Goal: Task Accomplishment & Management: Manage account settings

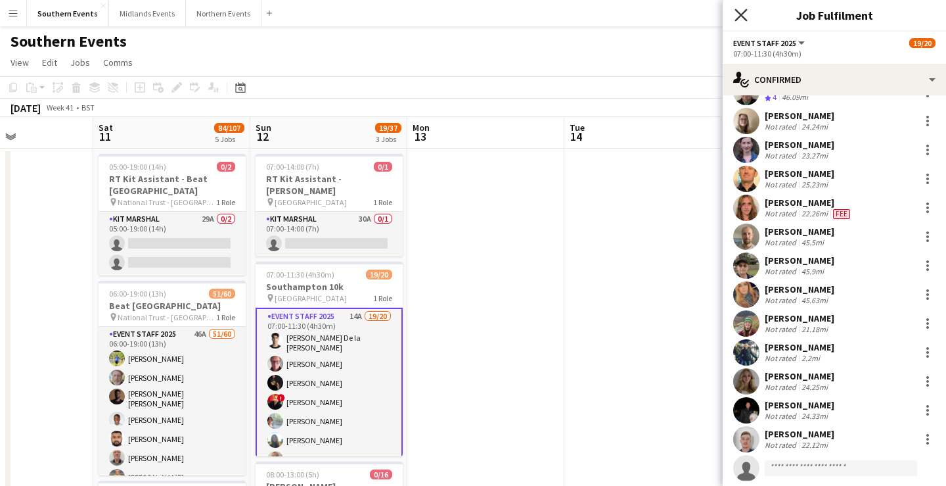
click at [739, 15] on icon "Close pop-in" at bounding box center [741, 15] width 12 height 12
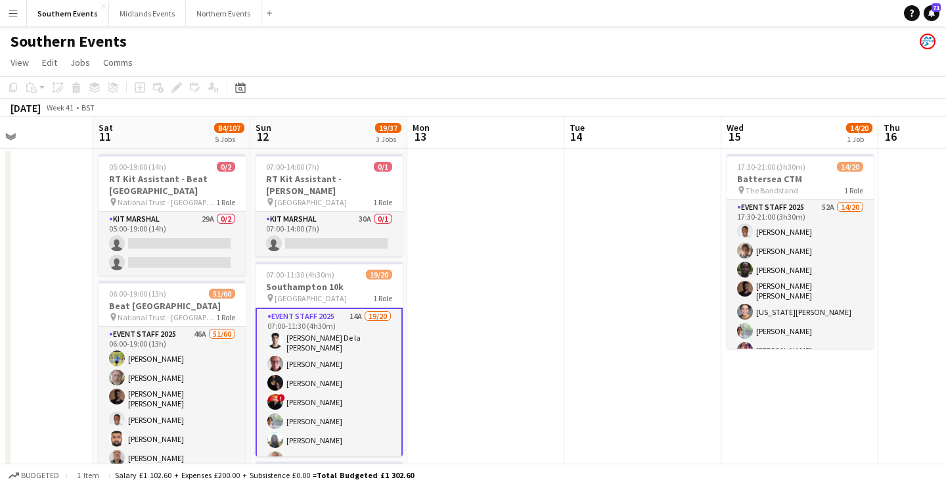
click at [14, 20] on button "Menu" at bounding box center [13, 13] width 26 height 26
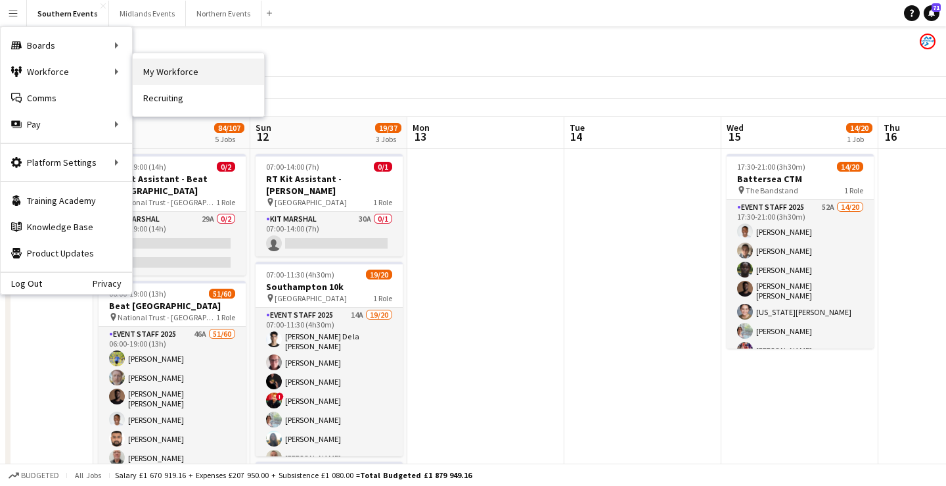
click at [167, 69] on link "My Workforce" at bounding box center [198, 71] width 131 height 26
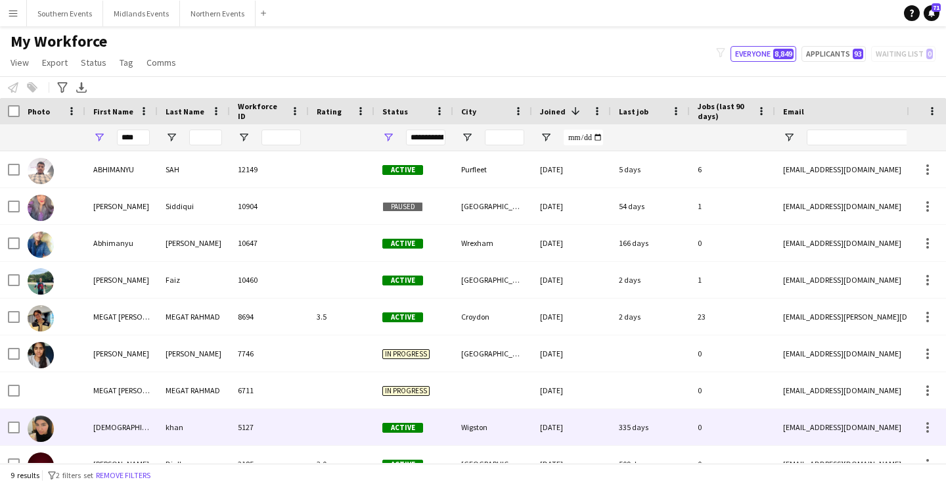
type input "****"
click at [216, 422] on div "khan" at bounding box center [194, 427] width 72 height 36
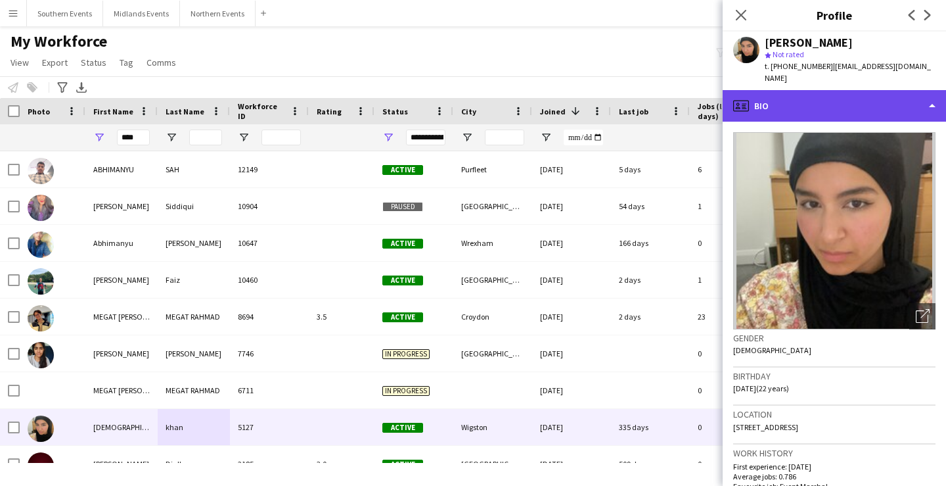
click at [867, 90] on div "profile Bio" at bounding box center [834, 106] width 223 height 32
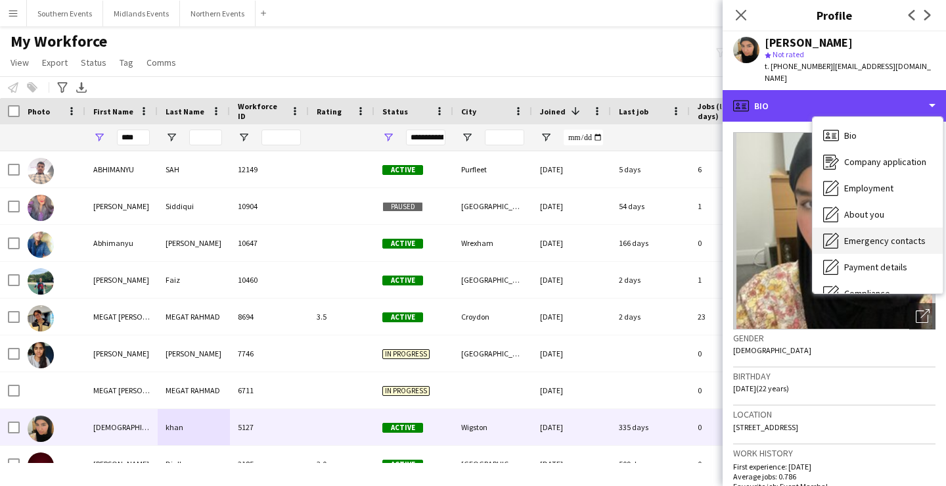
scroll to position [124, 0]
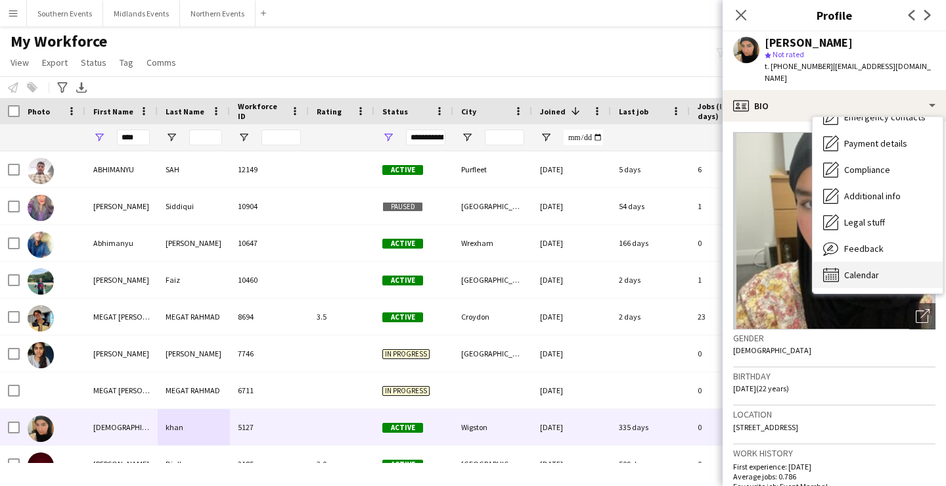
click at [875, 269] on span "Calendar" at bounding box center [861, 275] width 35 height 12
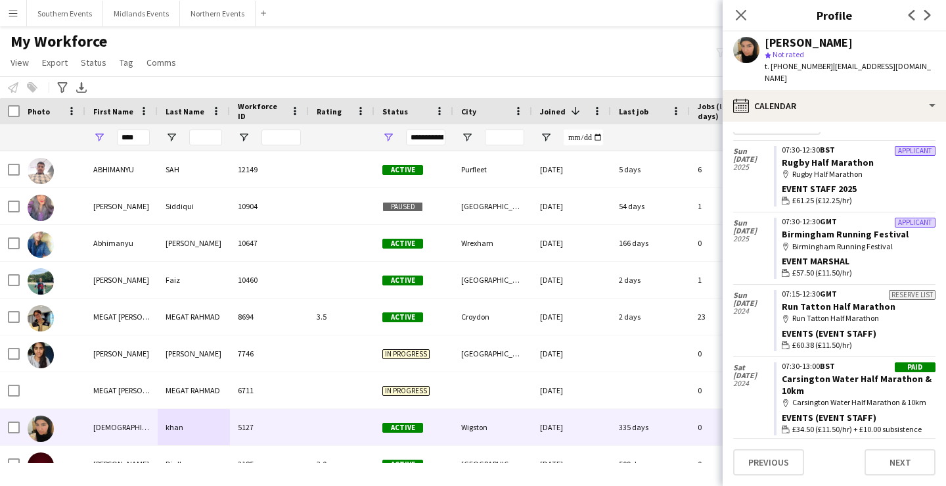
scroll to position [0, 0]
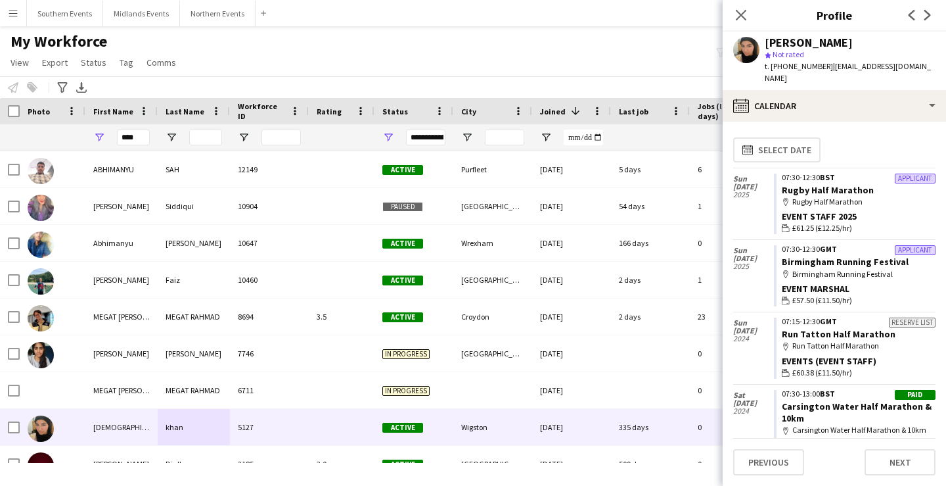
drag, startPoint x: 732, startPoint y: 382, endPoint x: 755, endPoint y: 399, distance: 28.3
click at [755, 399] on app-calendar-tab "calendar-full Select date [DATE] Applicant 07:30-12:30 BST Rugby Half Marathon …" at bounding box center [834, 304] width 223 height 364
copy div "[DATE]"
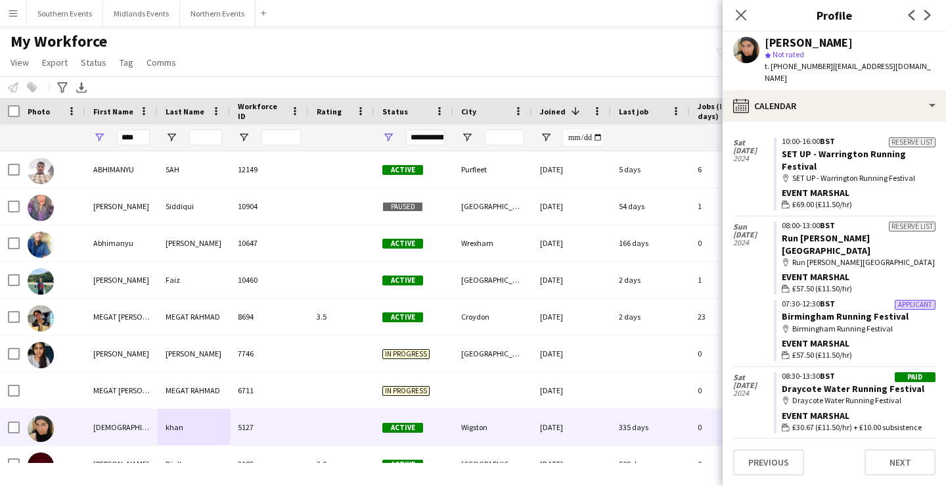
scroll to position [537, 0]
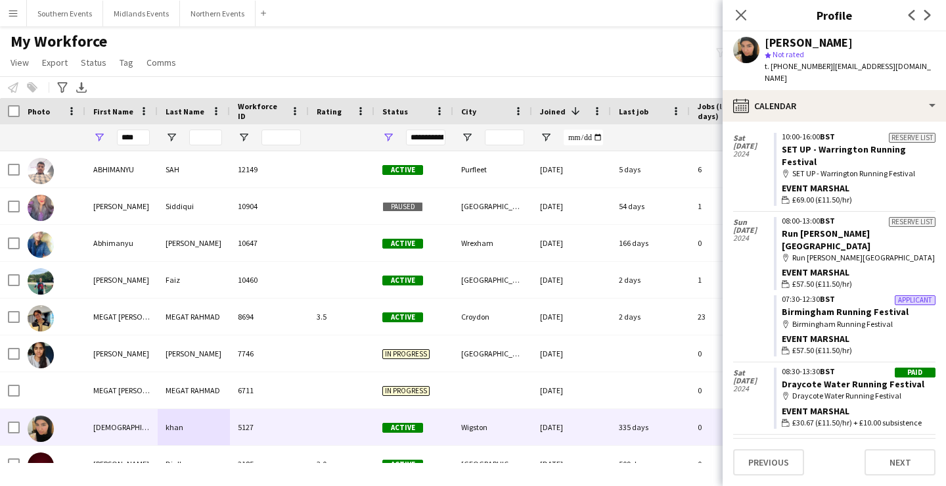
drag, startPoint x: 729, startPoint y: 334, endPoint x: 754, endPoint y: 350, distance: 30.1
click at [754, 350] on app-calendar-tab "calendar-full Select date [DATE] Applicant 07:30-12:30 BST Rugby Half Marathon …" at bounding box center [834, 304] width 223 height 364
copy div "[DATE]"
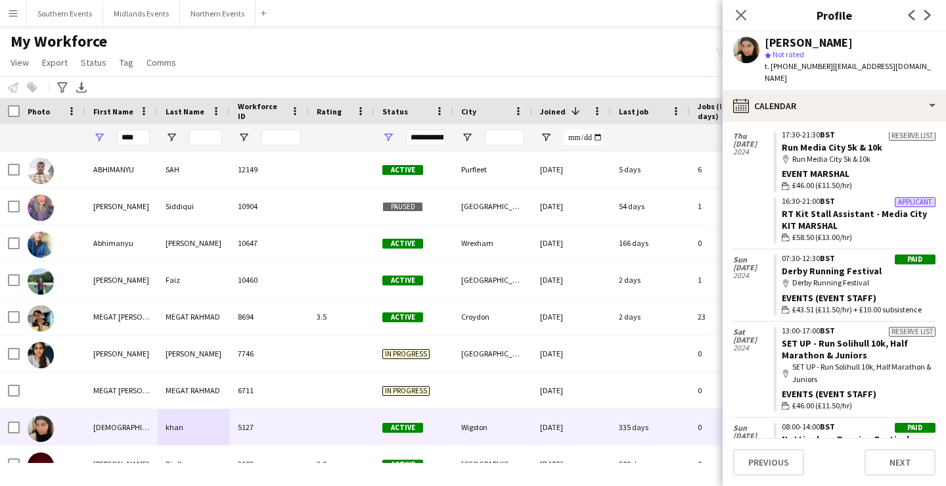
scroll to position [1212, 0]
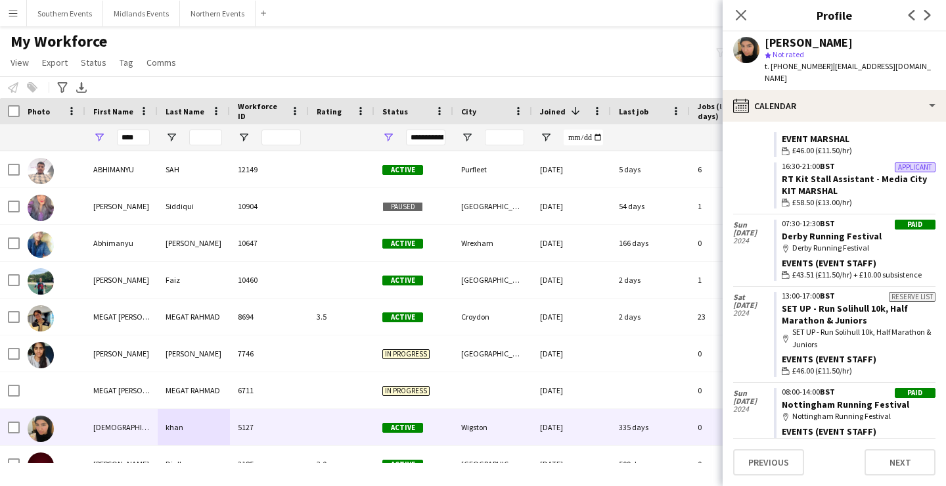
drag, startPoint x: 732, startPoint y: 177, endPoint x: 753, endPoint y: 198, distance: 30.2
click at [753, 198] on app-calendar-tab "calendar-full Select date [DATE] Applicant 07:30-12:30 BST Rugby Half Marathon …" at bounding box center [834, 304] width 223 height 364
copy div "[DATE]"
drag, startPoint x: 733, startPoint y: 344, endPoint x: 754, endPoint y: 365, distance: 29.3
click at [754, 382] on div "[DATE]" at bounding box center [753, 400] width 41 height 37
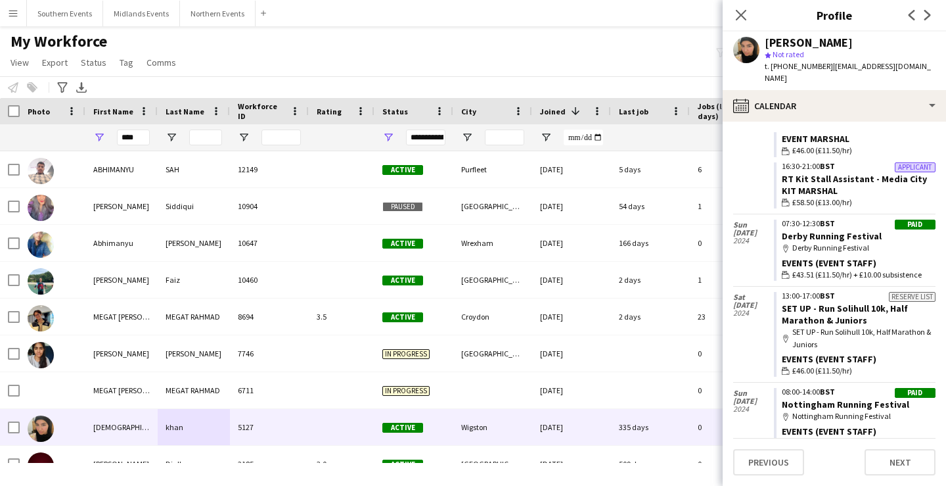
copy div "[DATE]"
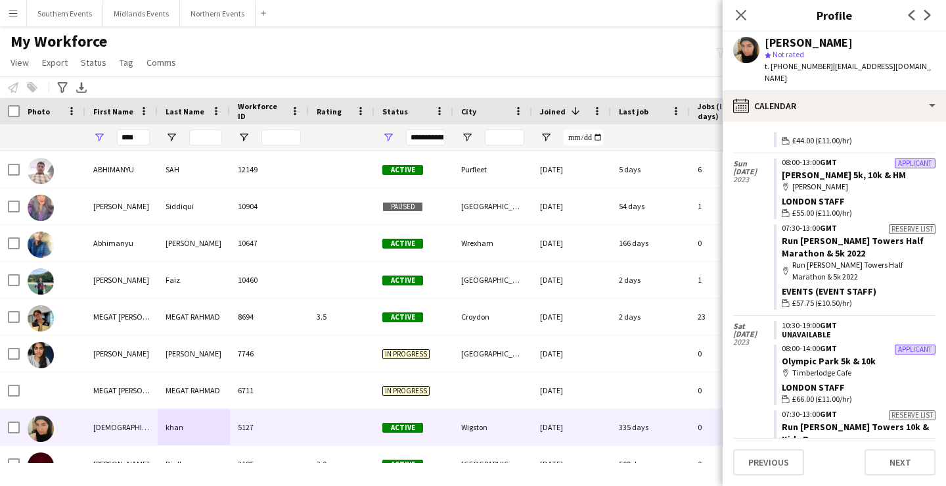
scroll to position [3613, 0]
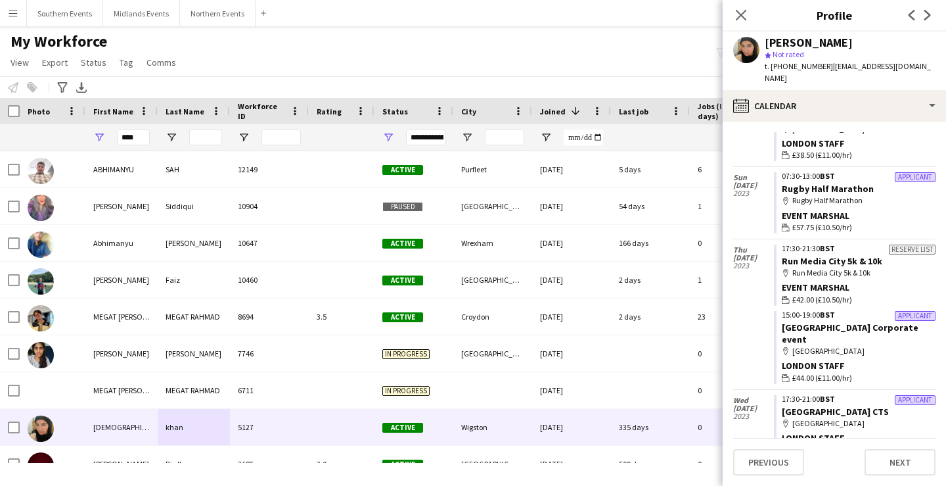
drag, startPoint x: 735, startPoint y: 378, endPoint x: 756, endPoint y: 392, distance: 25.7
click at [756, 462] on div "[DATE]" at bounding box center [753, 480] width 41 height 37
drag, startPoint x: 756, startPoint y: 392, endPoint x: 730, endPoint y: 378, distance: 30.0
click at [730, 378] on app-calendar-tab "calendar-full Select date [DATE] Applicant 07:30-12:30 BST Rugby Half Marathon …" at bounding box center [834, 304] width 223 height 364
copy div "[DATE]"
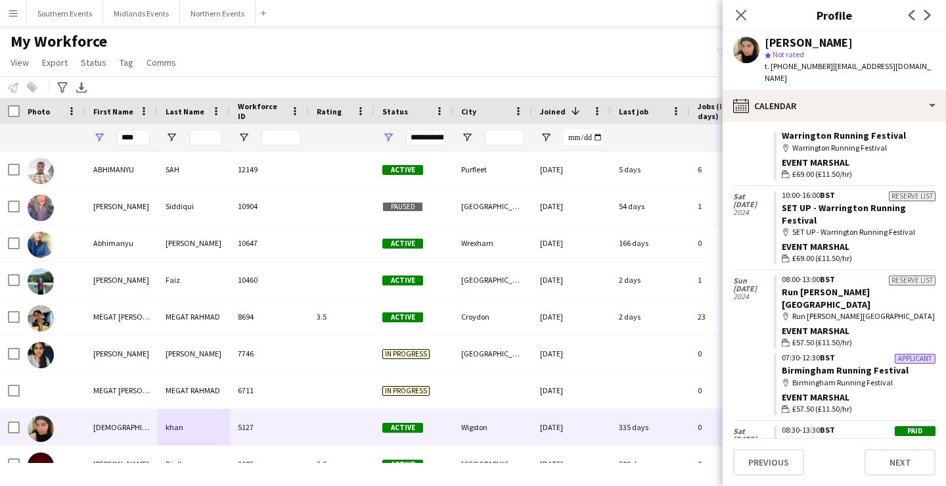
scroll to position [0, 0]
